Goal: Task Accomplishment & Management: Manage account settings

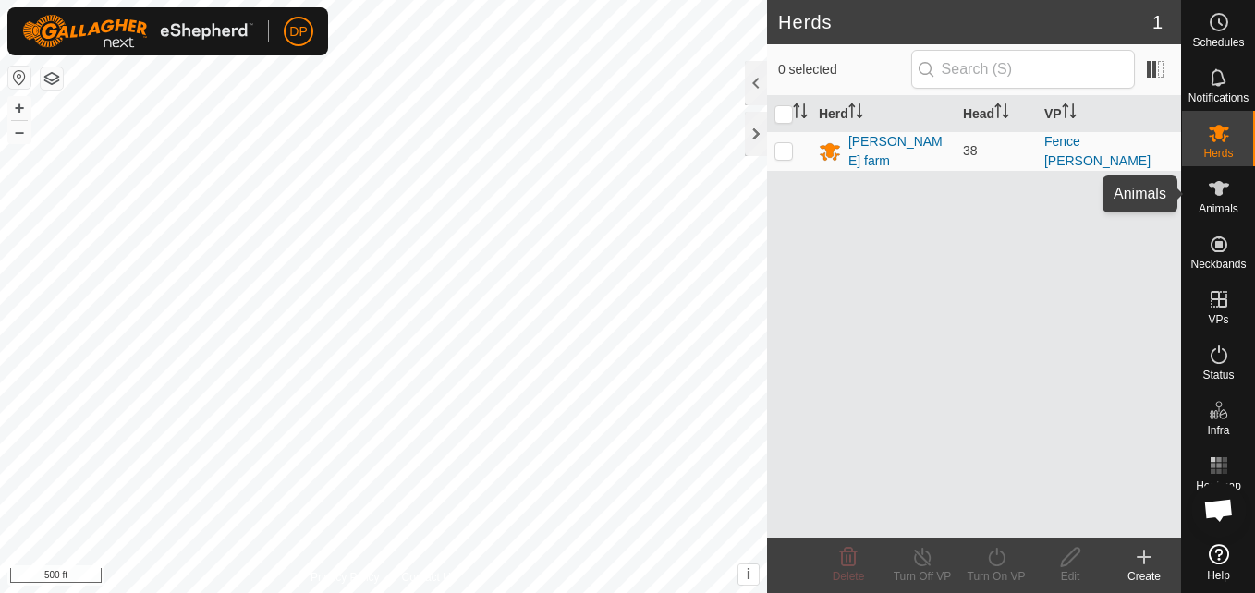
click at [1225, 193] on icon at bounding box center [1219, 188] width 22 height 22
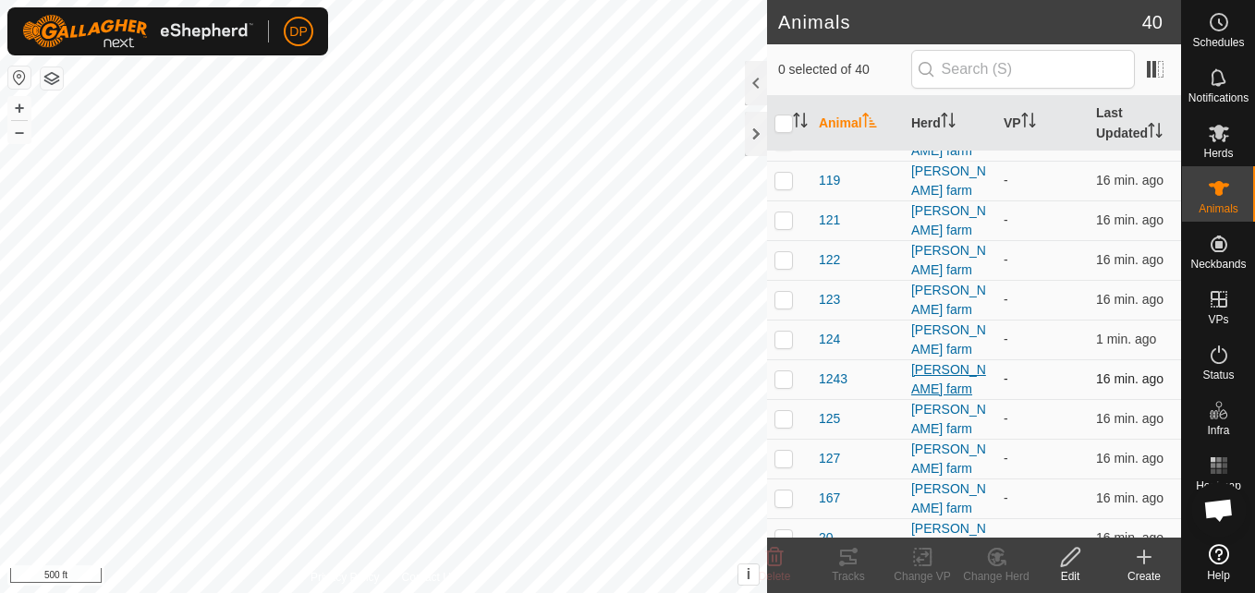
scroll to position [370, 0]
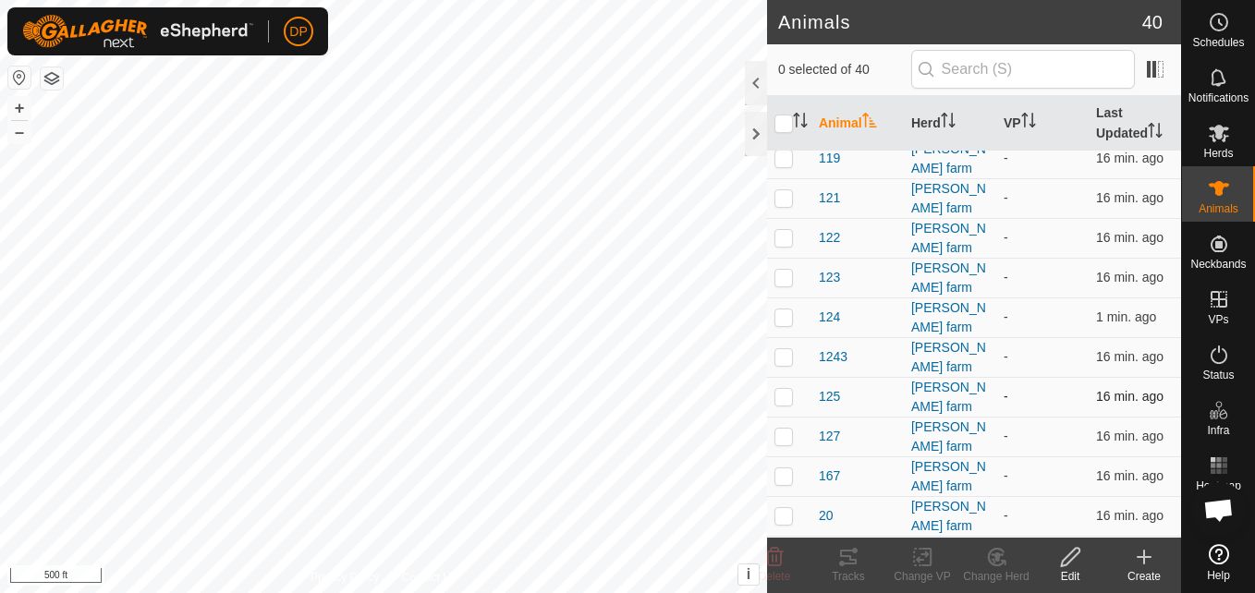
click at [787, 389] on p-checkbox at bounding box center [783, 396] width 18 height 15
checkbox input "true"
click at [786, 349] on p-checkbox at bounding box center [783, 356] width 18 height 15
checkbox input "true"
click at [787, 309] on p-checkbox at bounding box center [783, 316] width 18 height 15
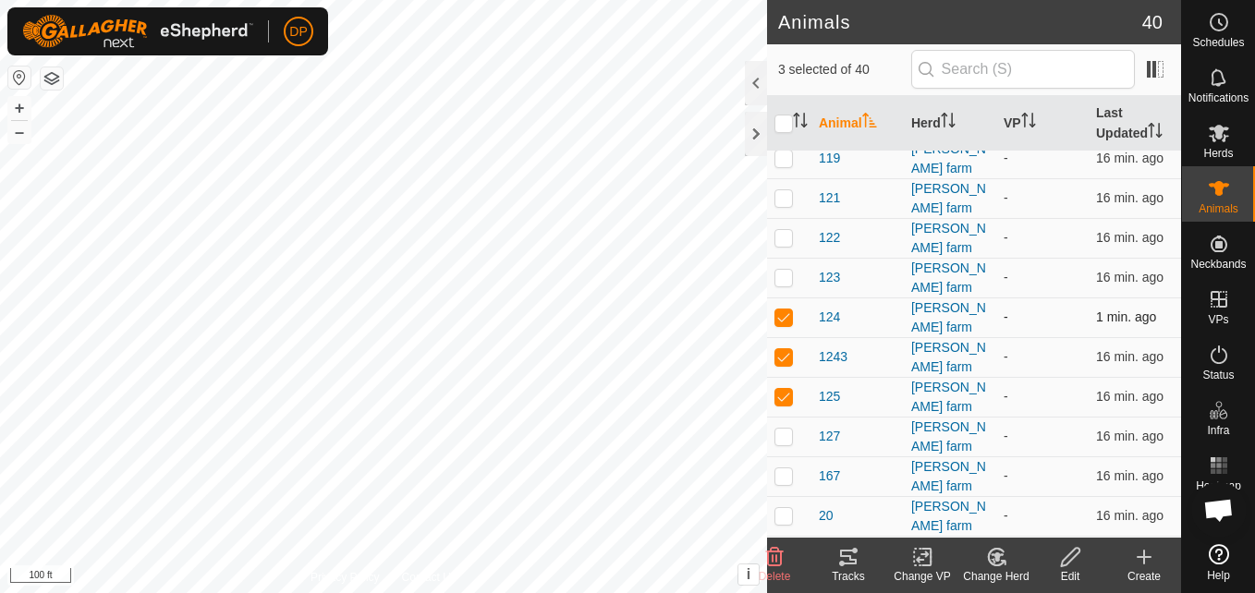
click at [787, 309] on p-checkbox at bounding box center [783, 316] width 18 height 15
checkbox input "false"
click at [782, 349] on p-checkbox at bounding box center [783, 356] width 18 height 15
checkbox input "false"
click at [782, 389] on p-checkbox at bounding box center [783, 396] width 18 height 15
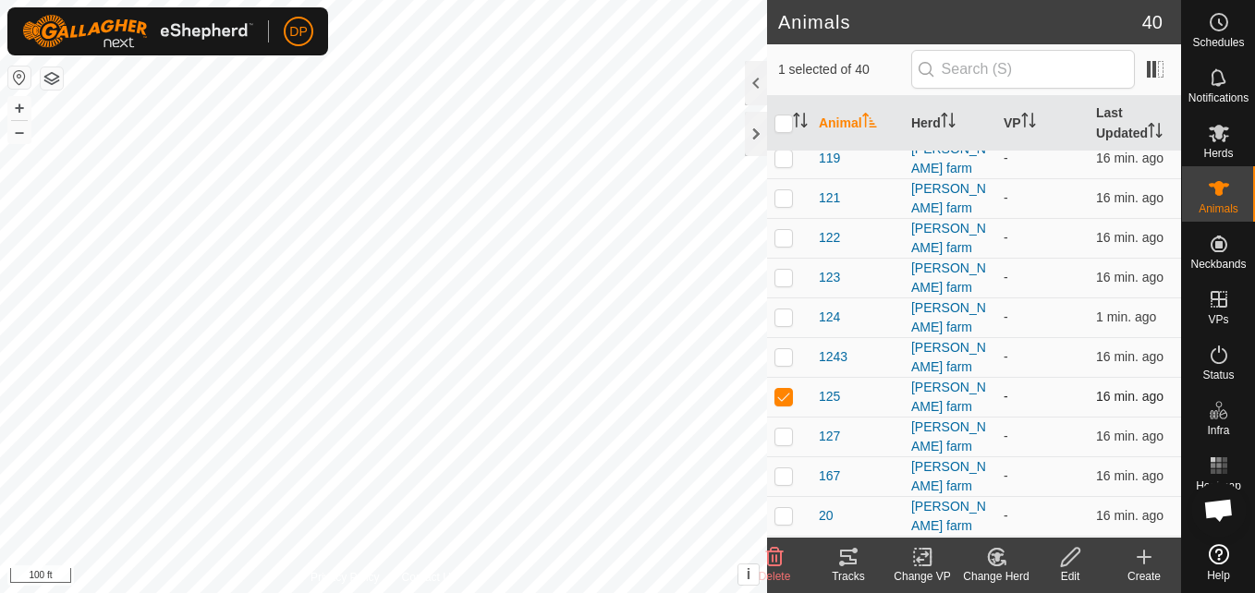
checkbox input "false"
click at [752, 133] on div at bounding box center [756, 134] width 22 height 44
